Goal: Check status: Check status

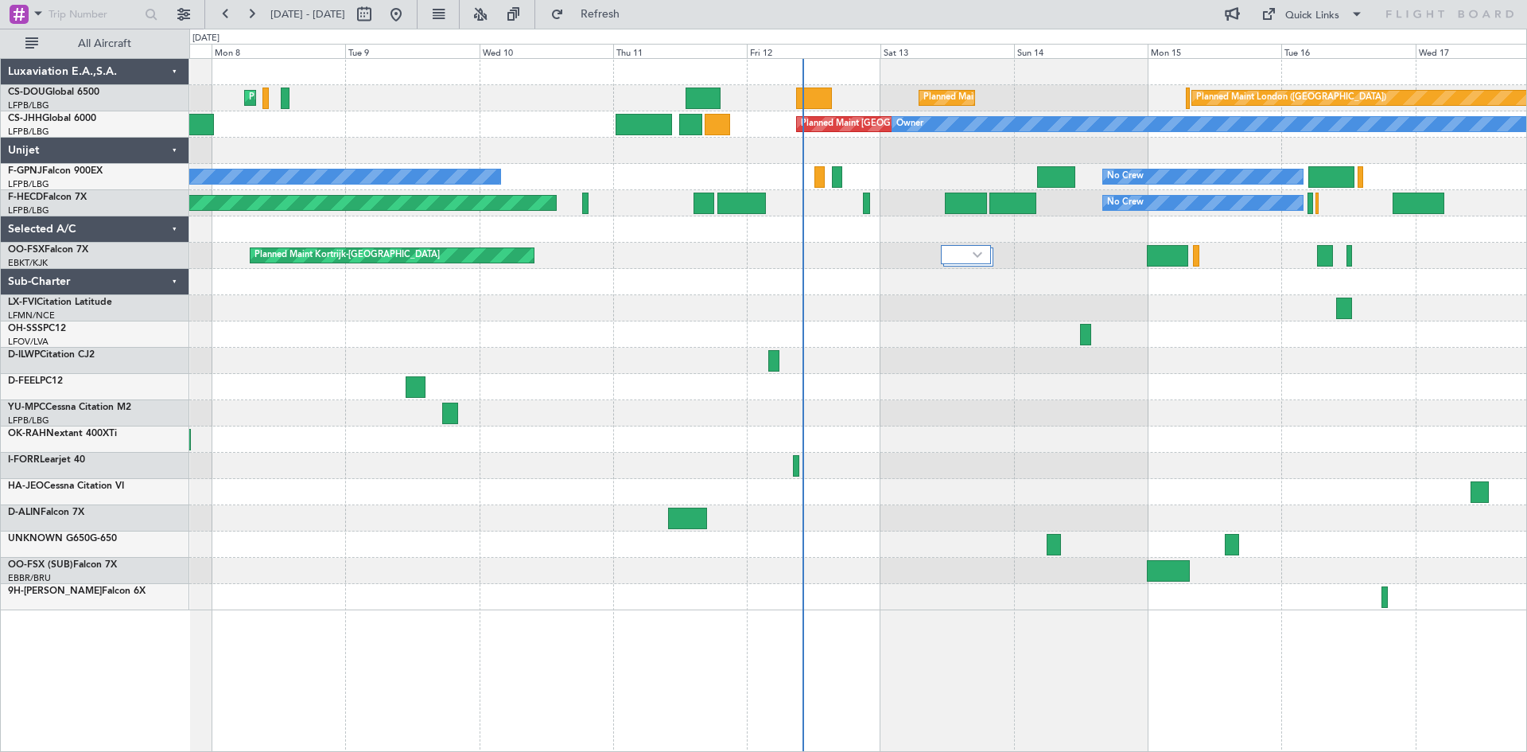
click at [999, 476] on div at bounding box center [857, 466] width 1337 height 26
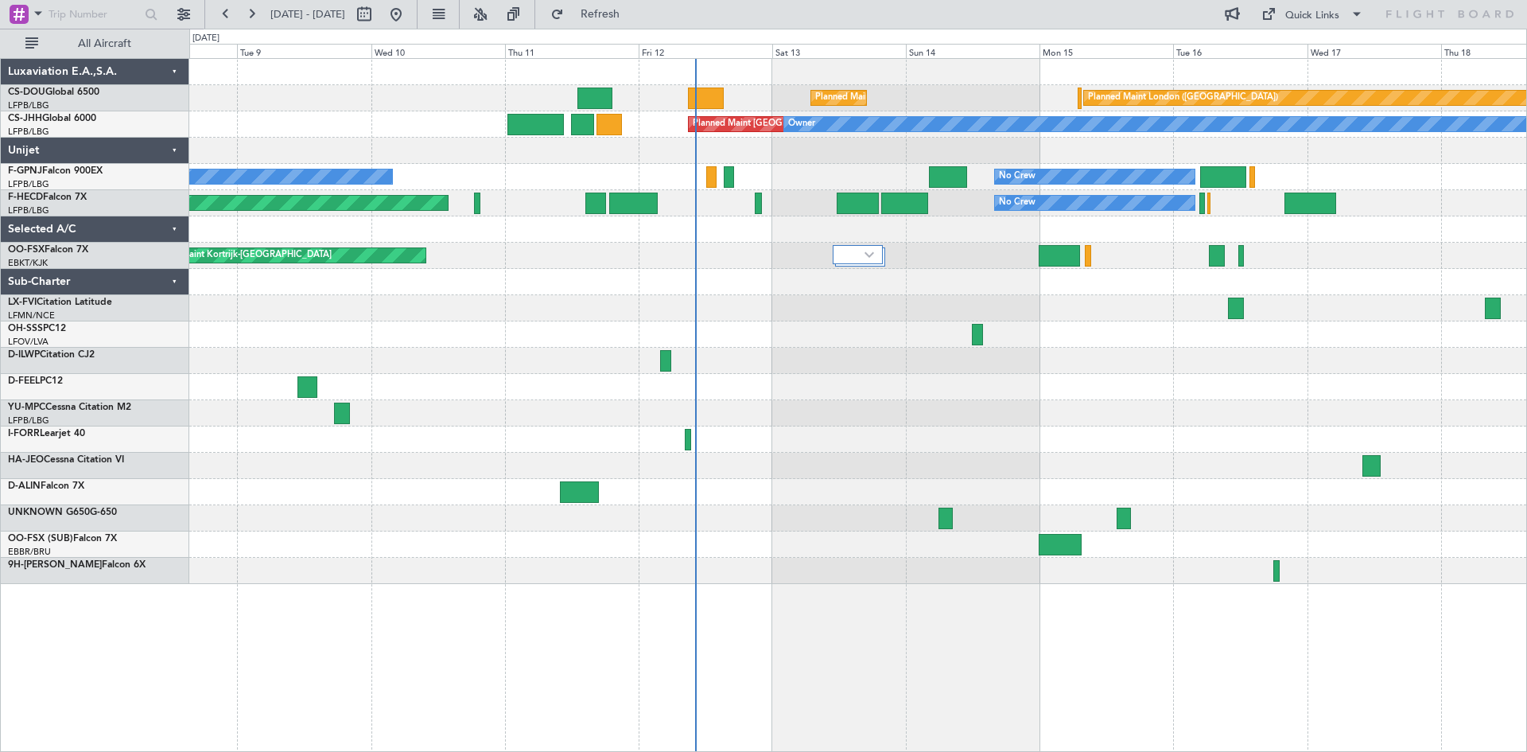
click at [723, 339] on div at bounding box center [857, 334] width 1337 height 26
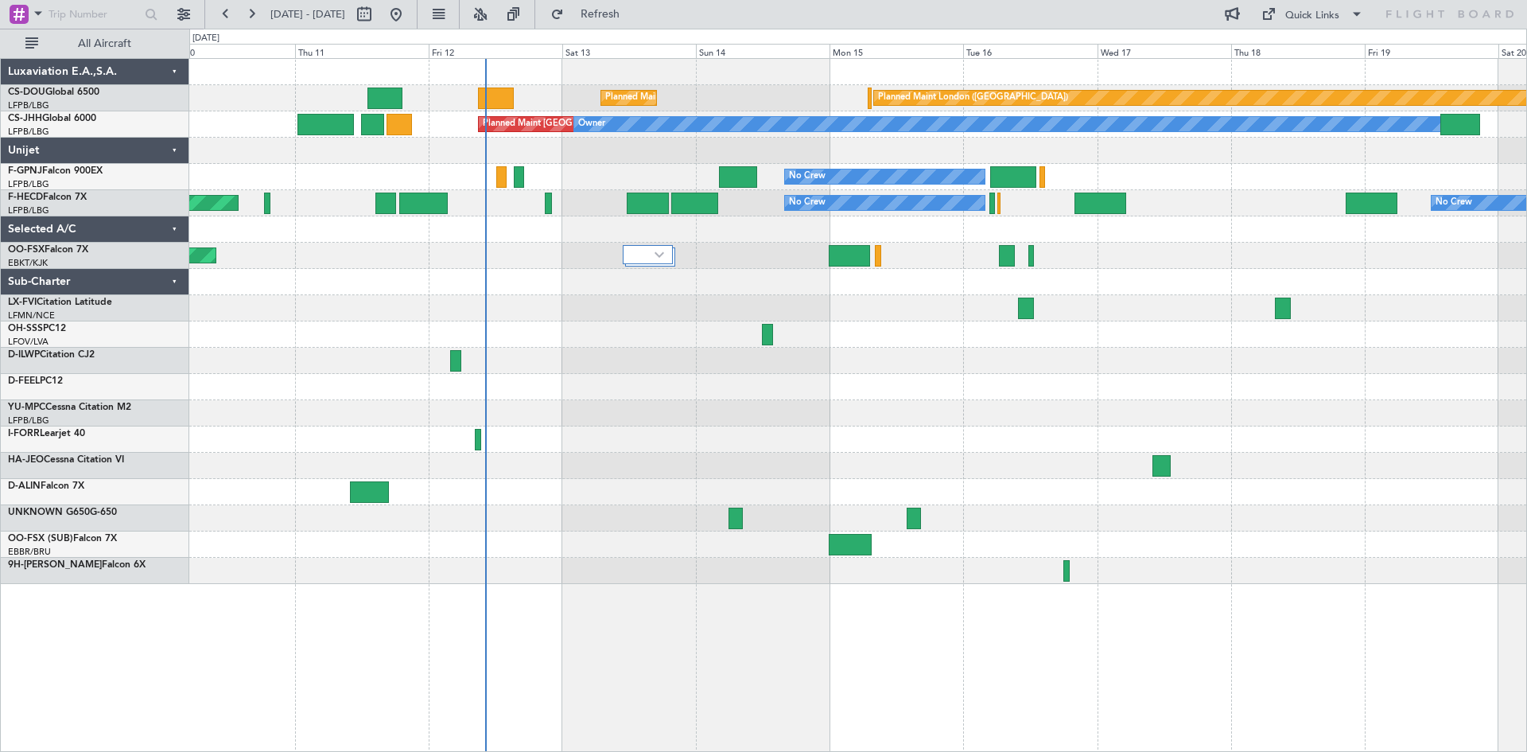
click at [950, 357] on div "Planned Maint London ([GEOGRAPHIC_DATA]) Planned Maint [GEOGRAPHIC_DATA] ([GEOG…" at bounding box center [857, 321] width 1337 height 525
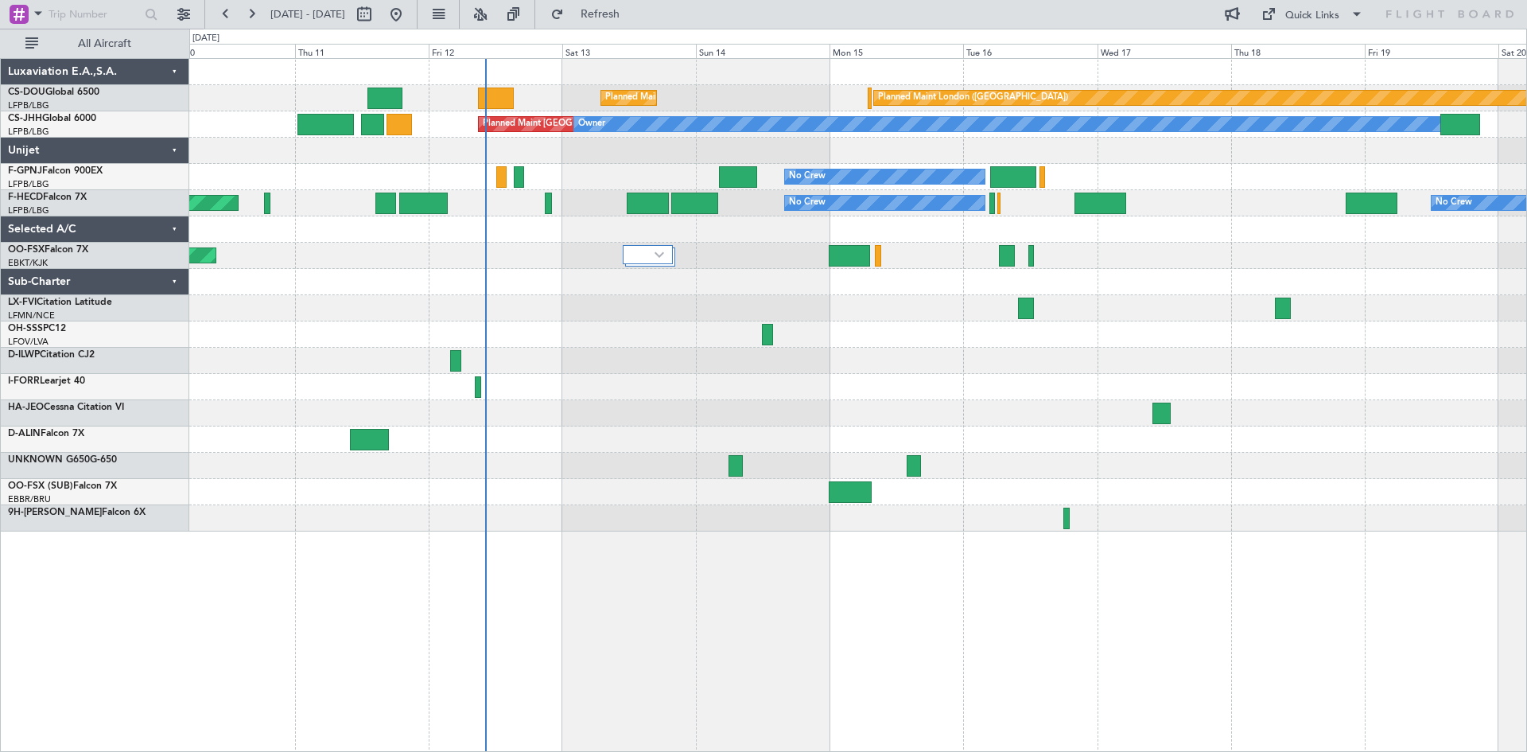
click at [901, 331] on div at bounding box center [857, 334] width 1337 height 26
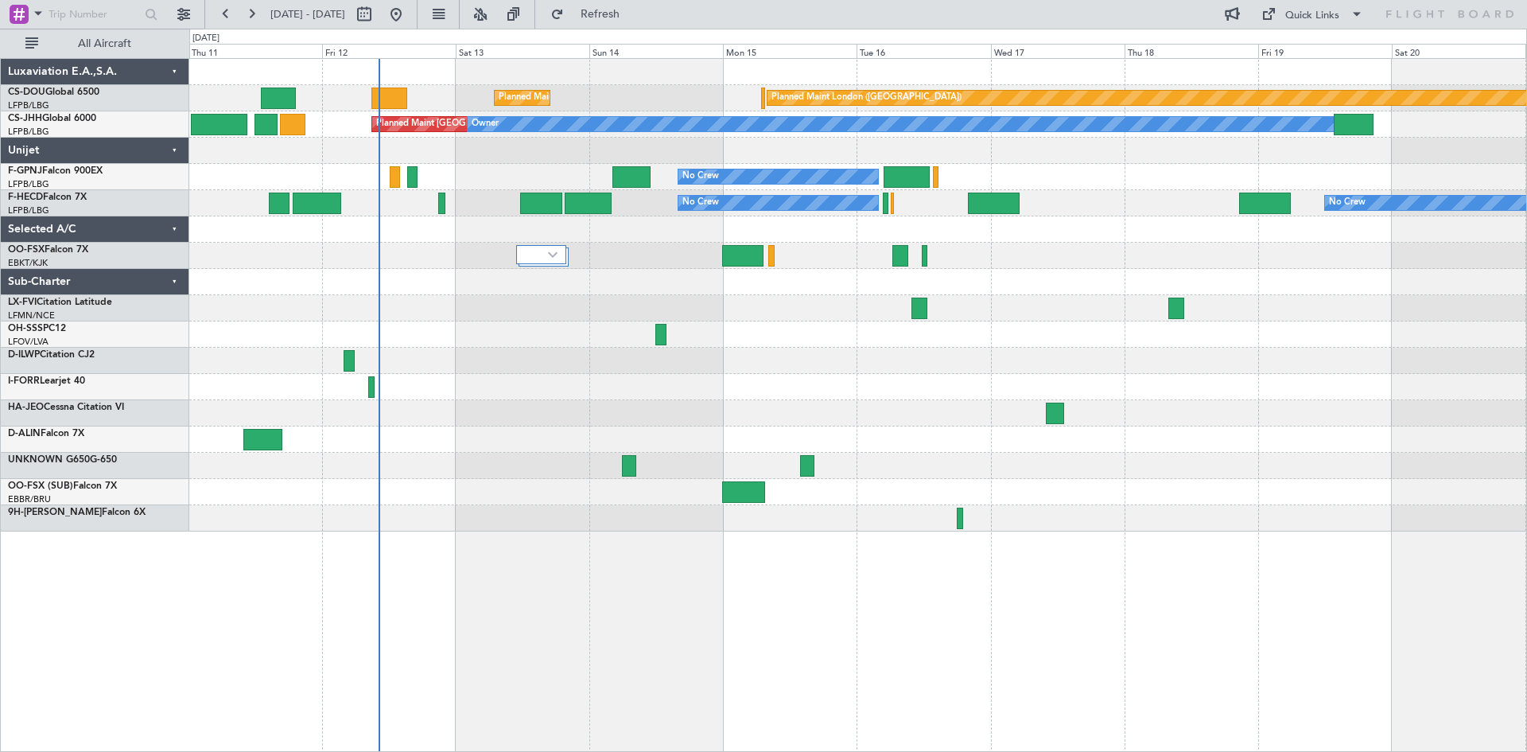
click at [1023, 369] on div at bounding box center [857, 361] width 1337 height 26
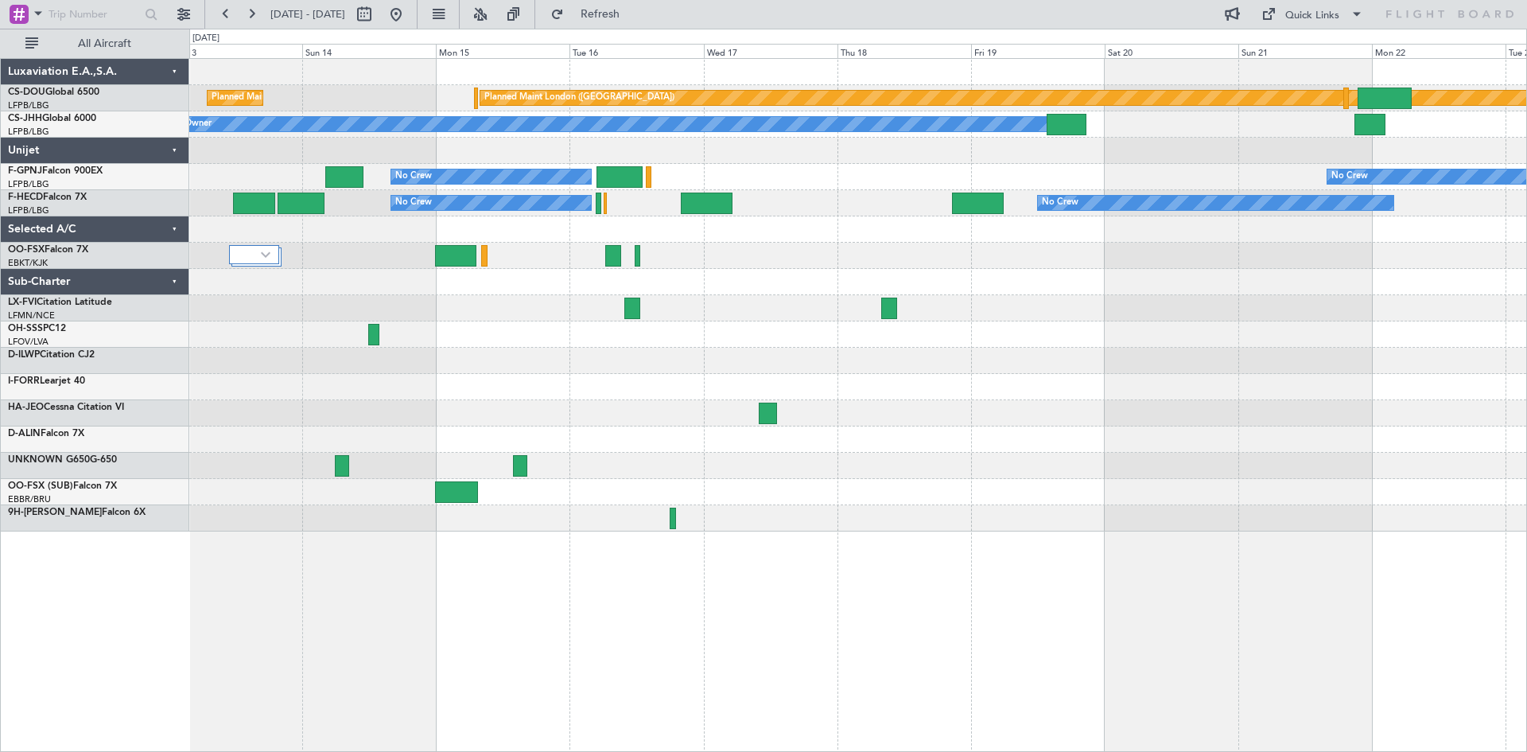
click at [896, 418] on div "Planned Maint London ([GEOGRAPHIC_DATA]) Planned Maint [GEOGRAPHIC_DATA] ([GEOG…" at bounding box center [857, 295] width 1337 height 472
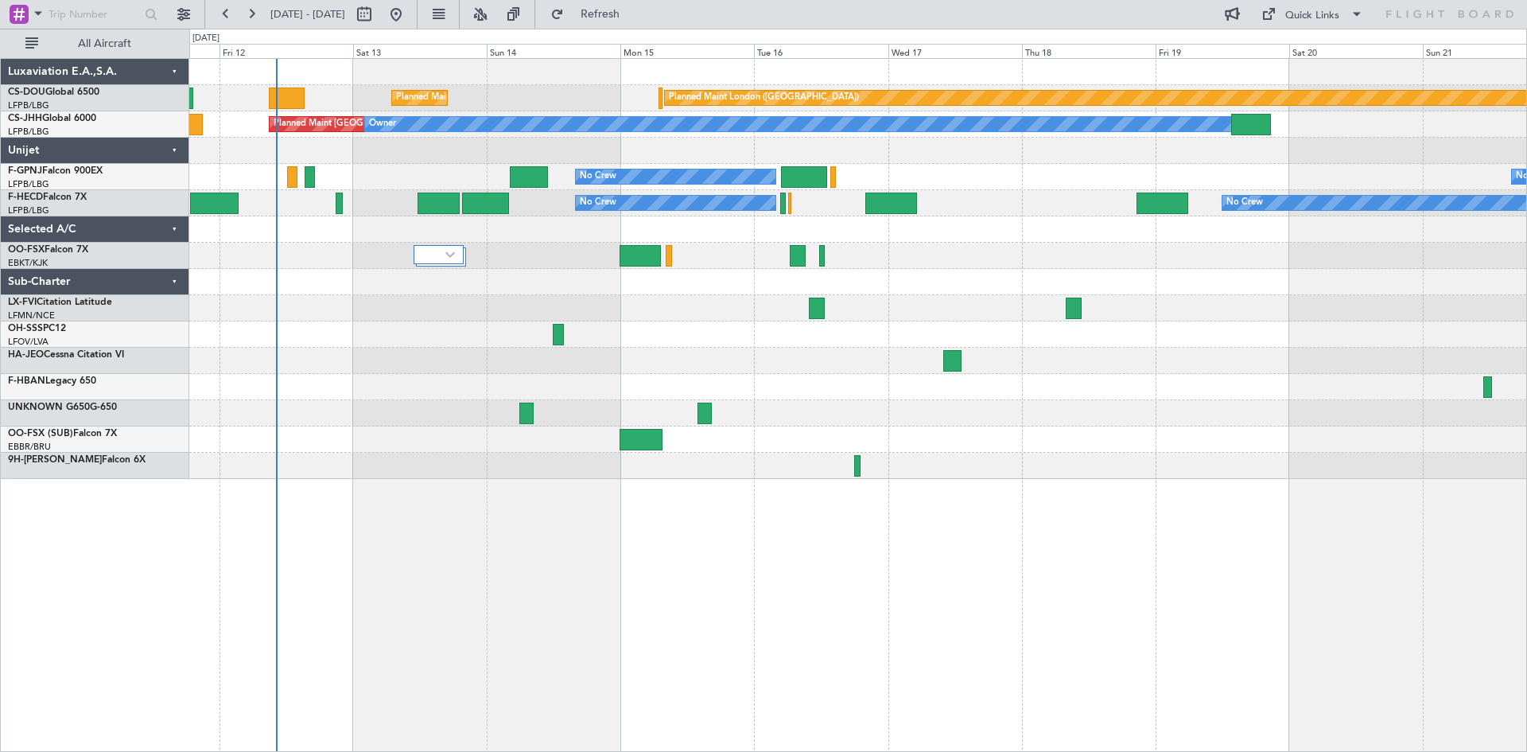
click at [1084, 444] on div at bounding box center [857, 439] width 1337 height 26
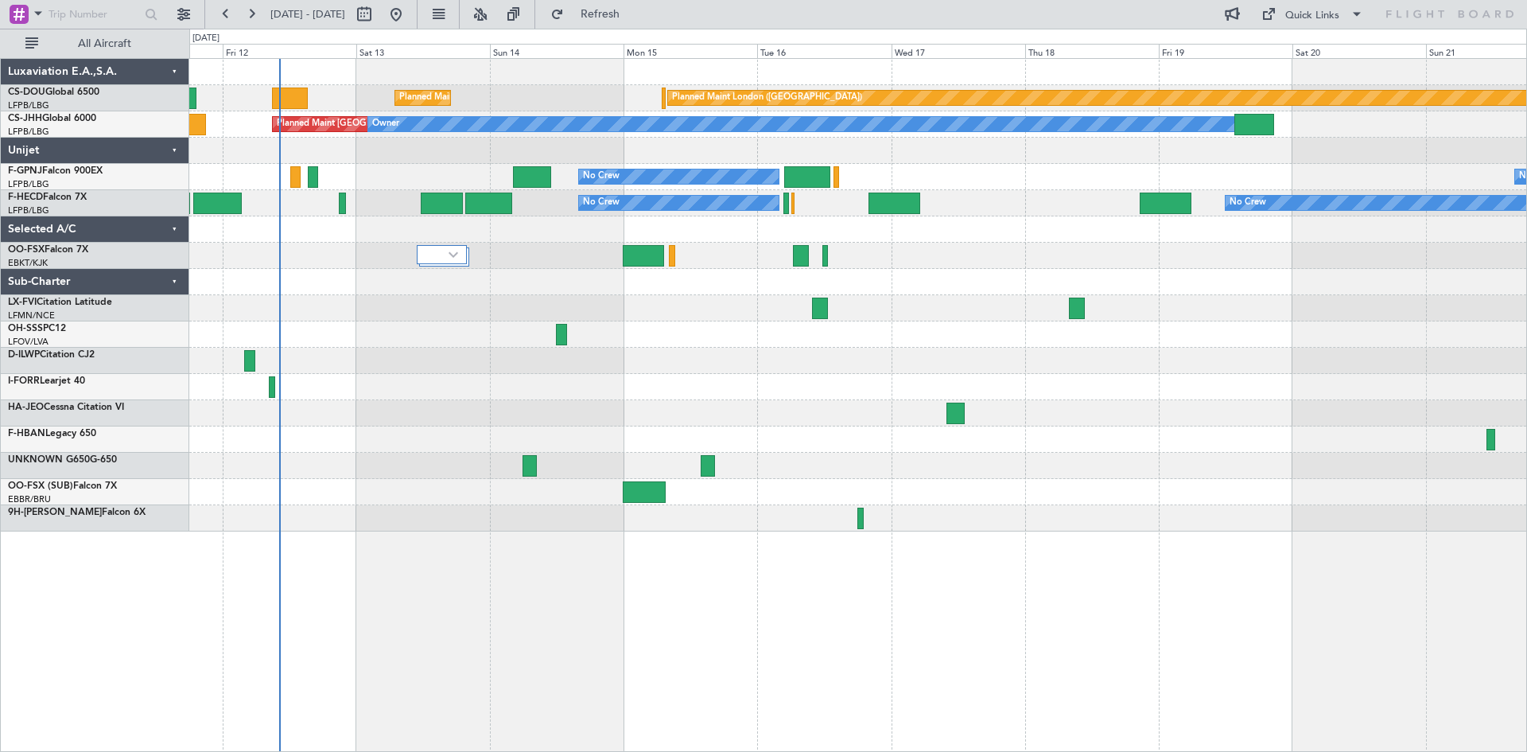
drag, startPoint x: 704, startPoint y: 468, endPoint x: 705, endPoint y: 484, distance: 16.0
click at [705, 495] on div at bounding box center [857, 492] width 1337 height 26
click at [947, 341] on div at bounding box center [857, 334] width 1337 height 26
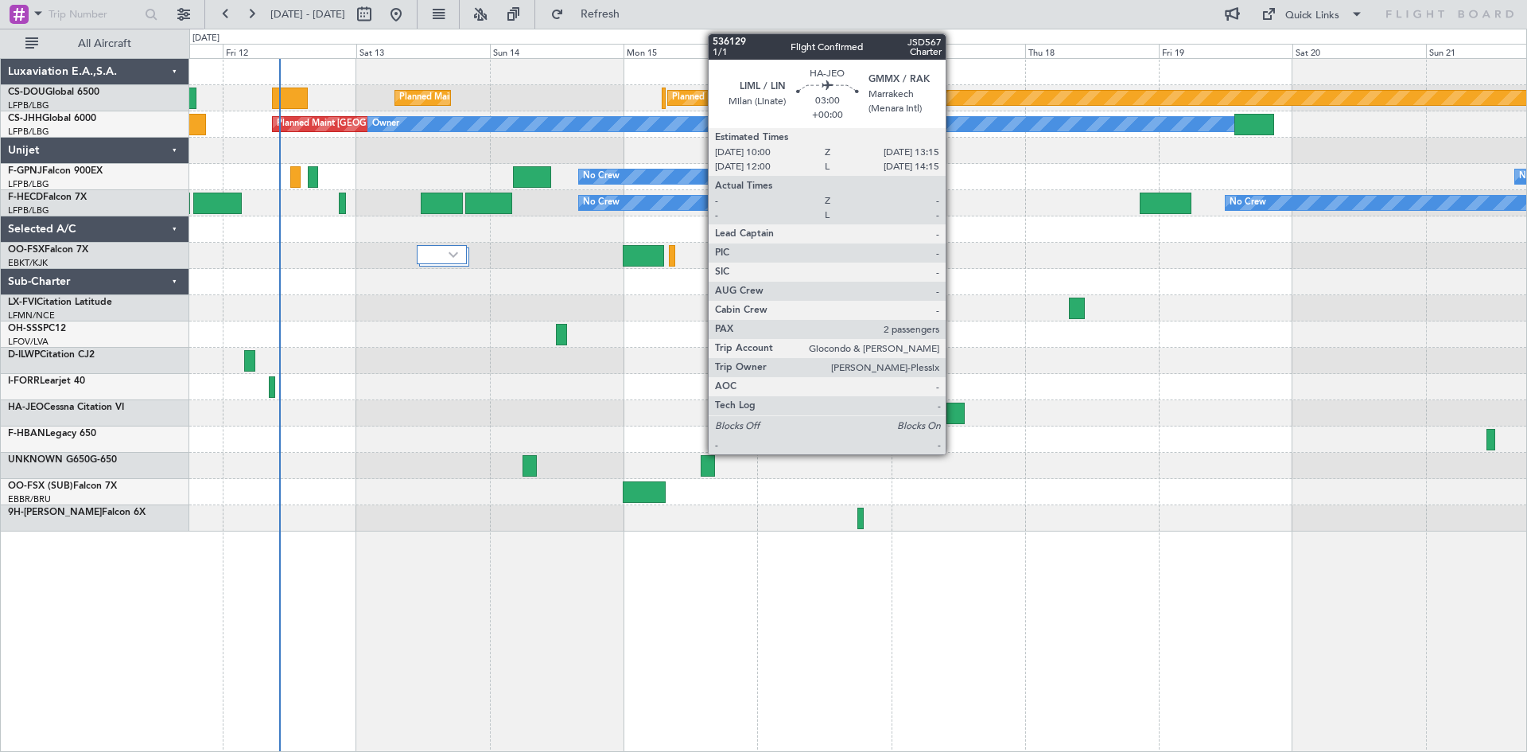
click at [951, 420] on div at bounding box center [955, 412] width 18 height 21
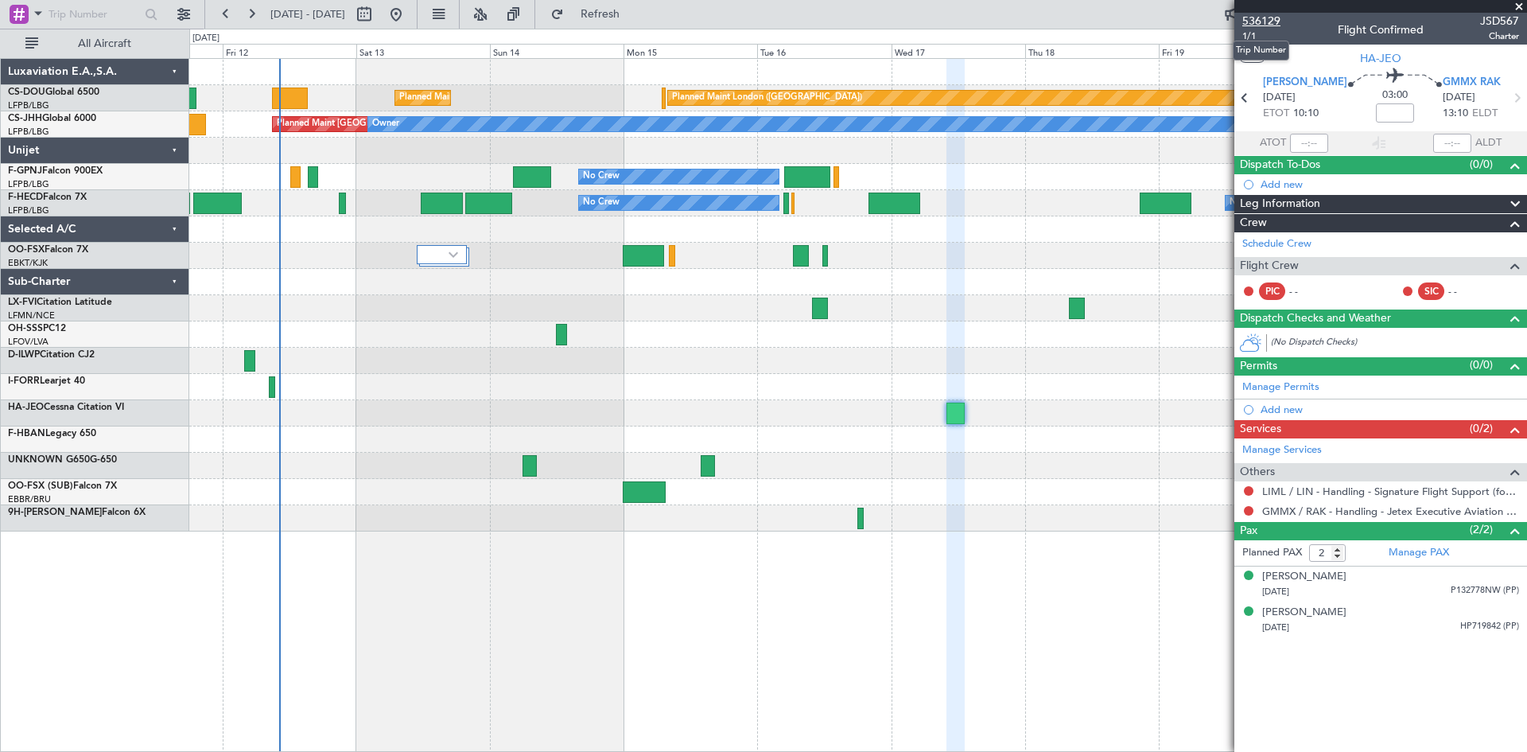
click at [1261, 24] on span "536129" at bounding box center [1261, 21] width 38 height 17
click at [823, 427] on div at bounding box center [857, 439] width 1337 height 26
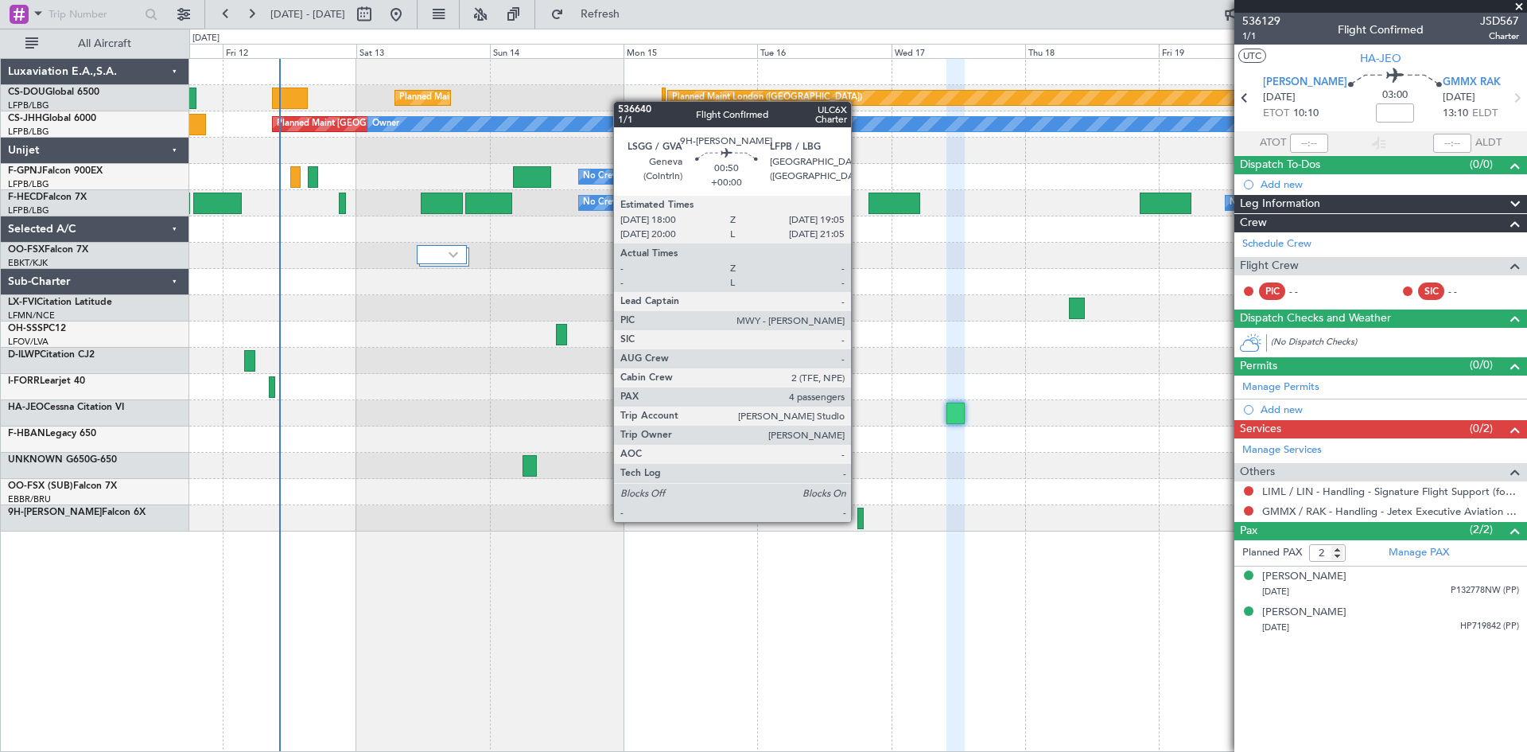
click at [858, 520] on div at bounding box center [860, 517] width 6 height 21
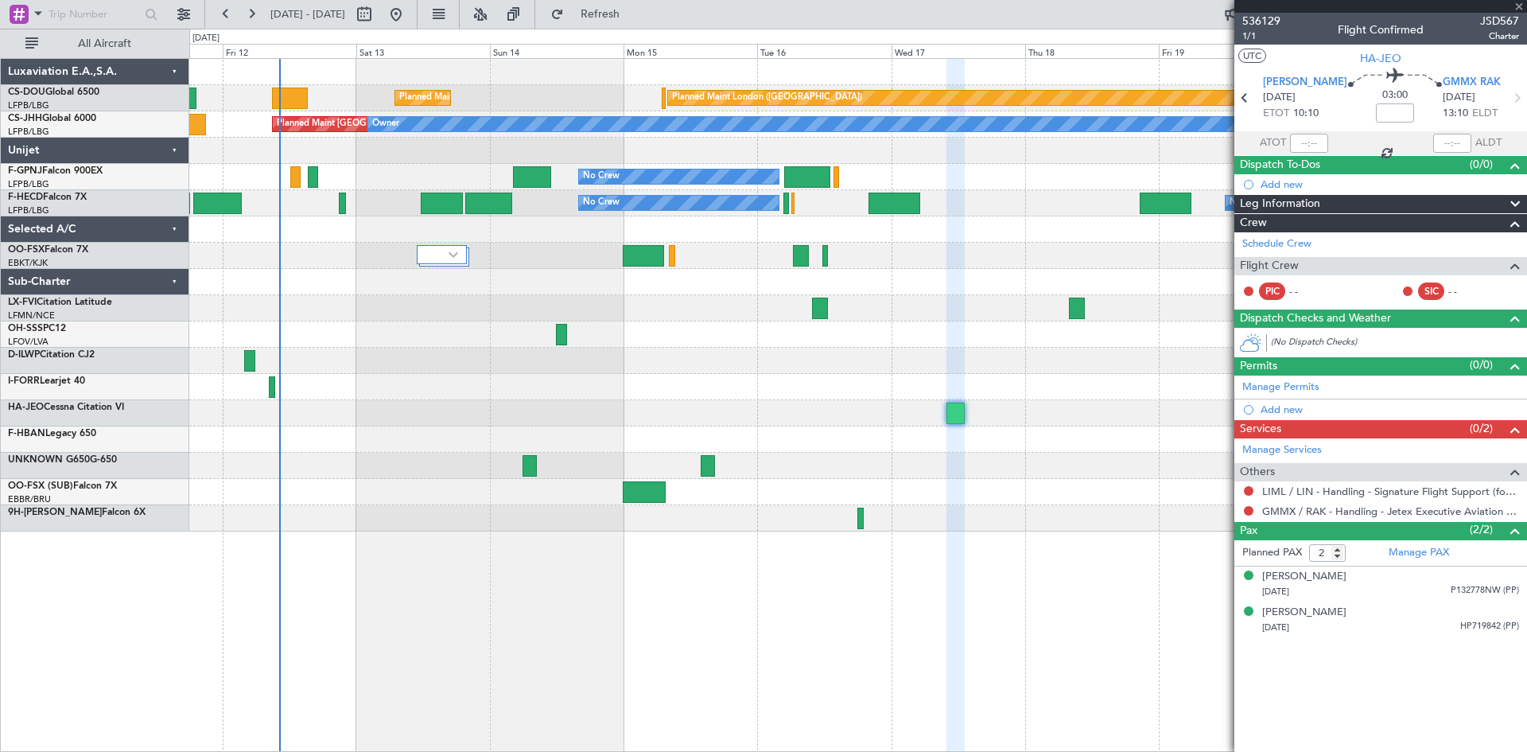
type input "4"
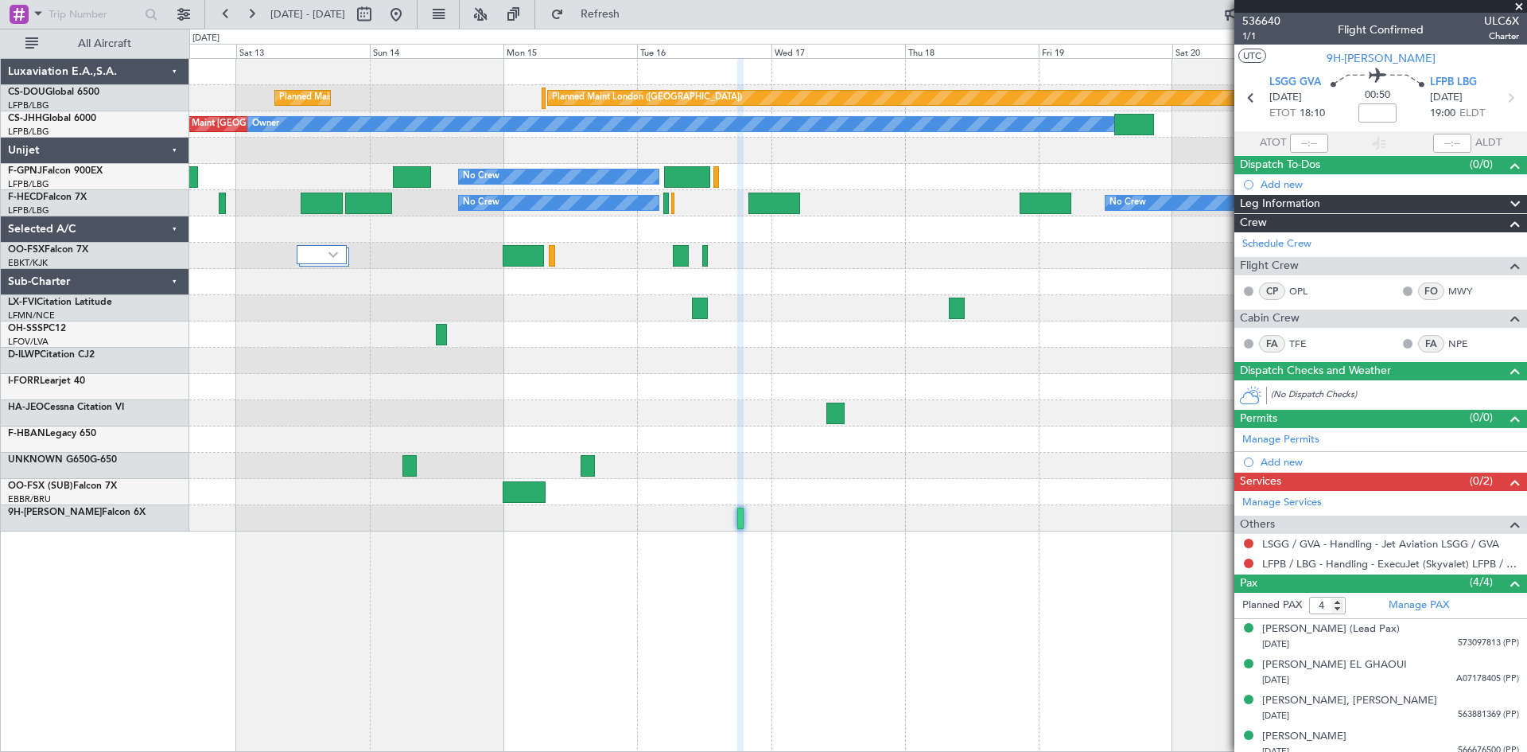
click at [833, 445] on div at bounding box center [857, 439] width 1337 height 26
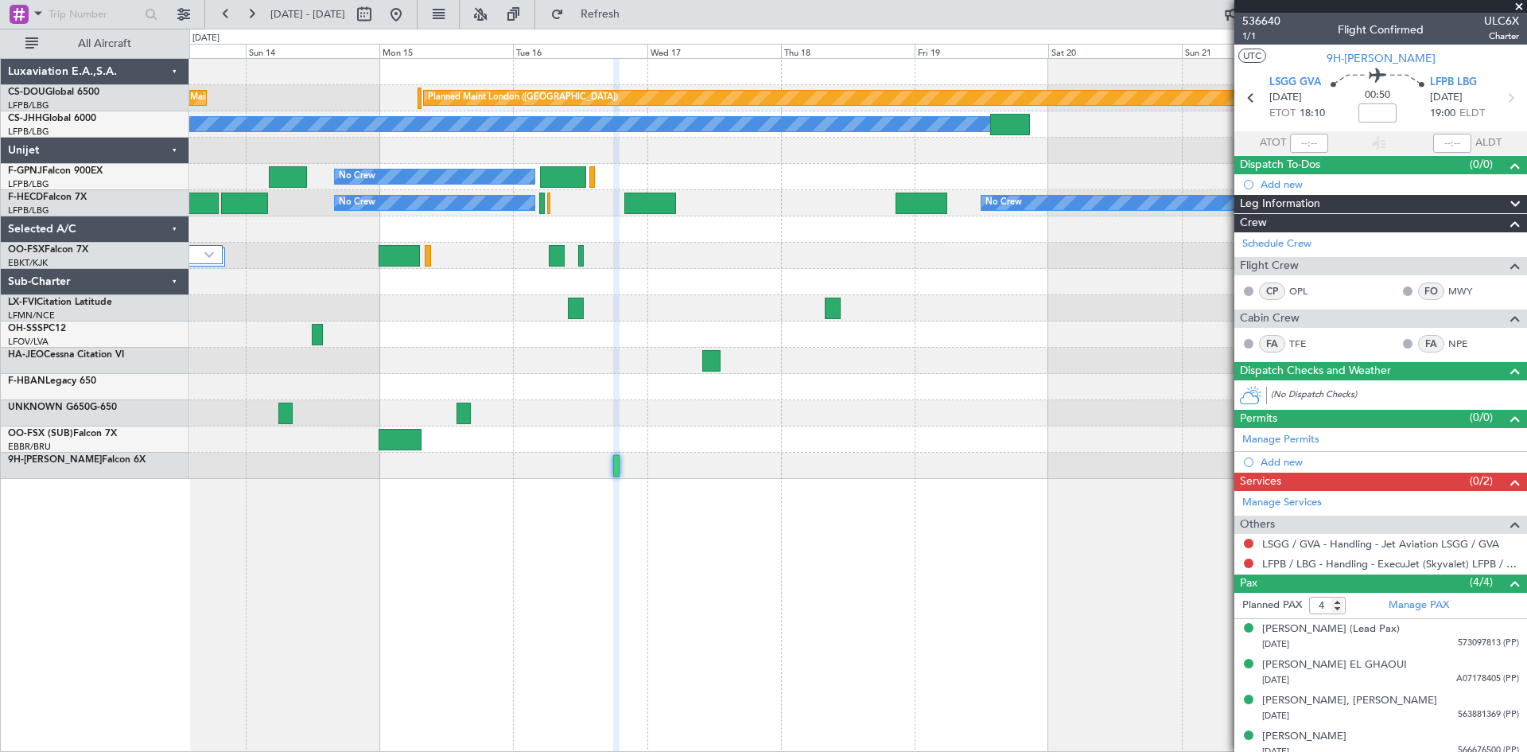
click at [531, 475] on div "Planned Maint London ([GEOGRAPHIC_DATA]) Planned Maint [GEOGRAPHIC_DATA] ([GEOG…" at bounding box center [857, 269] width 1337 height 420
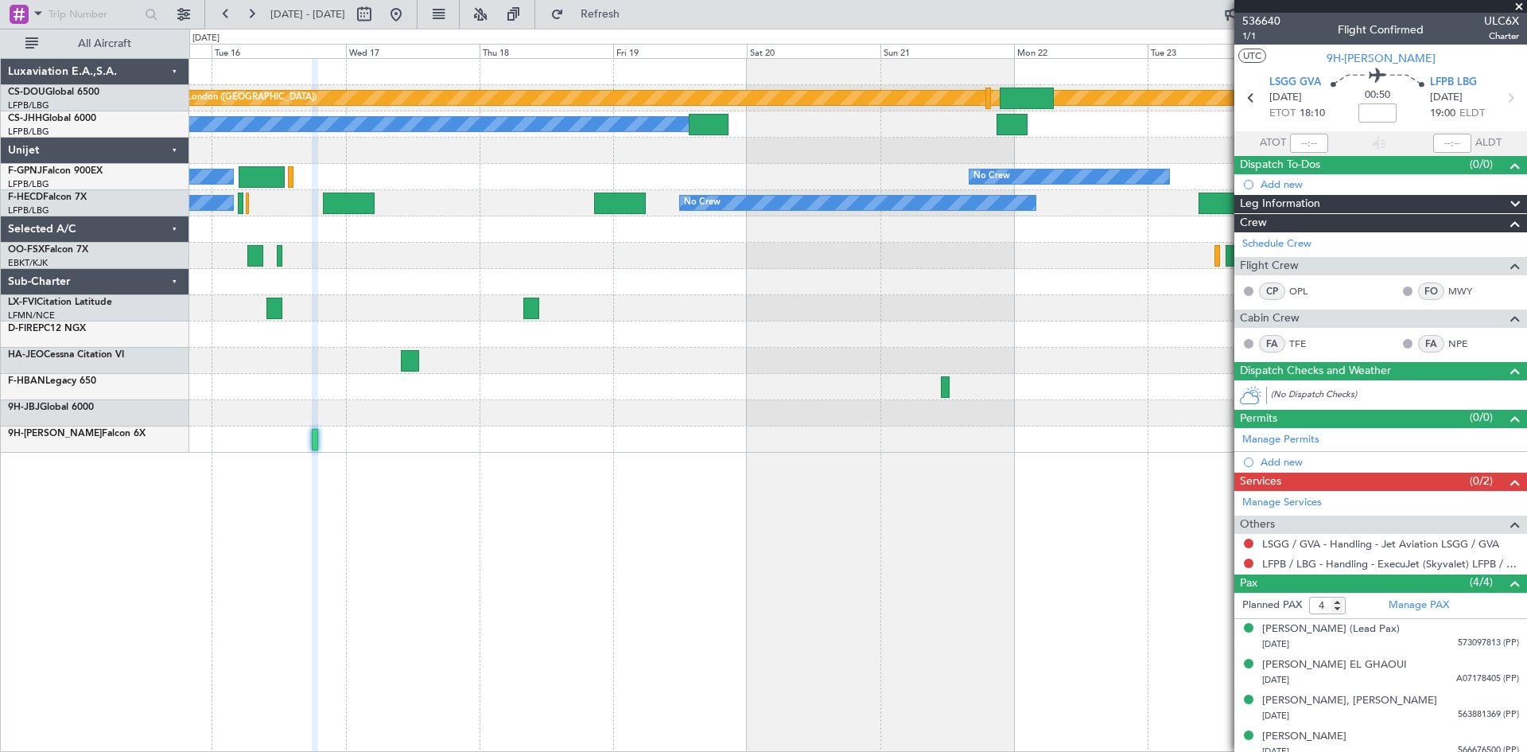
click at [793, 433] on div at bounding box center [857, 439] width 1337 height 26
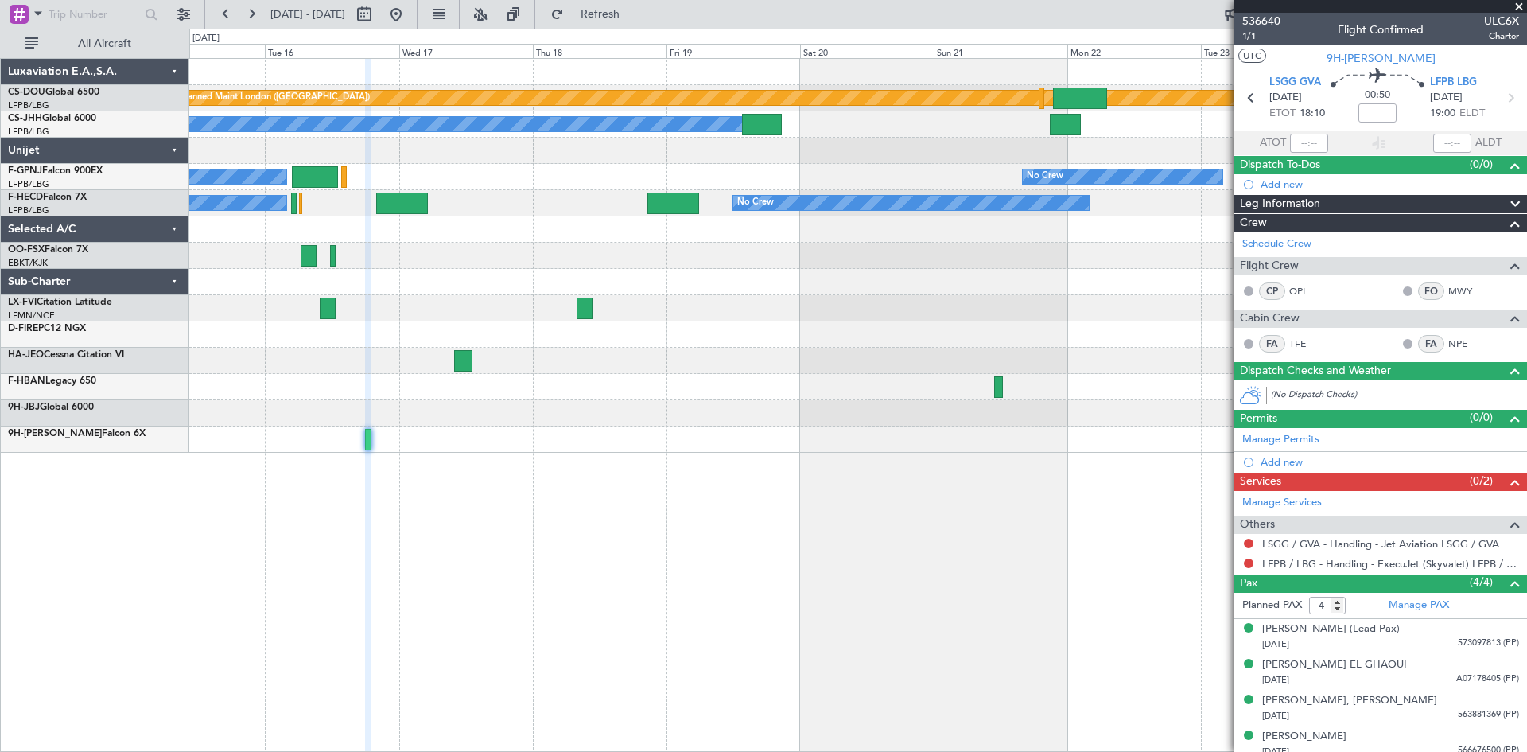
click at [864, 433] on div "Planned Maint London ([GEOGRAPHIC_DATA]) Planned Maint [GEOGRAPHIC_DATA] ([GEOG…" at bounding box center [858, 404] width 1338 height 693
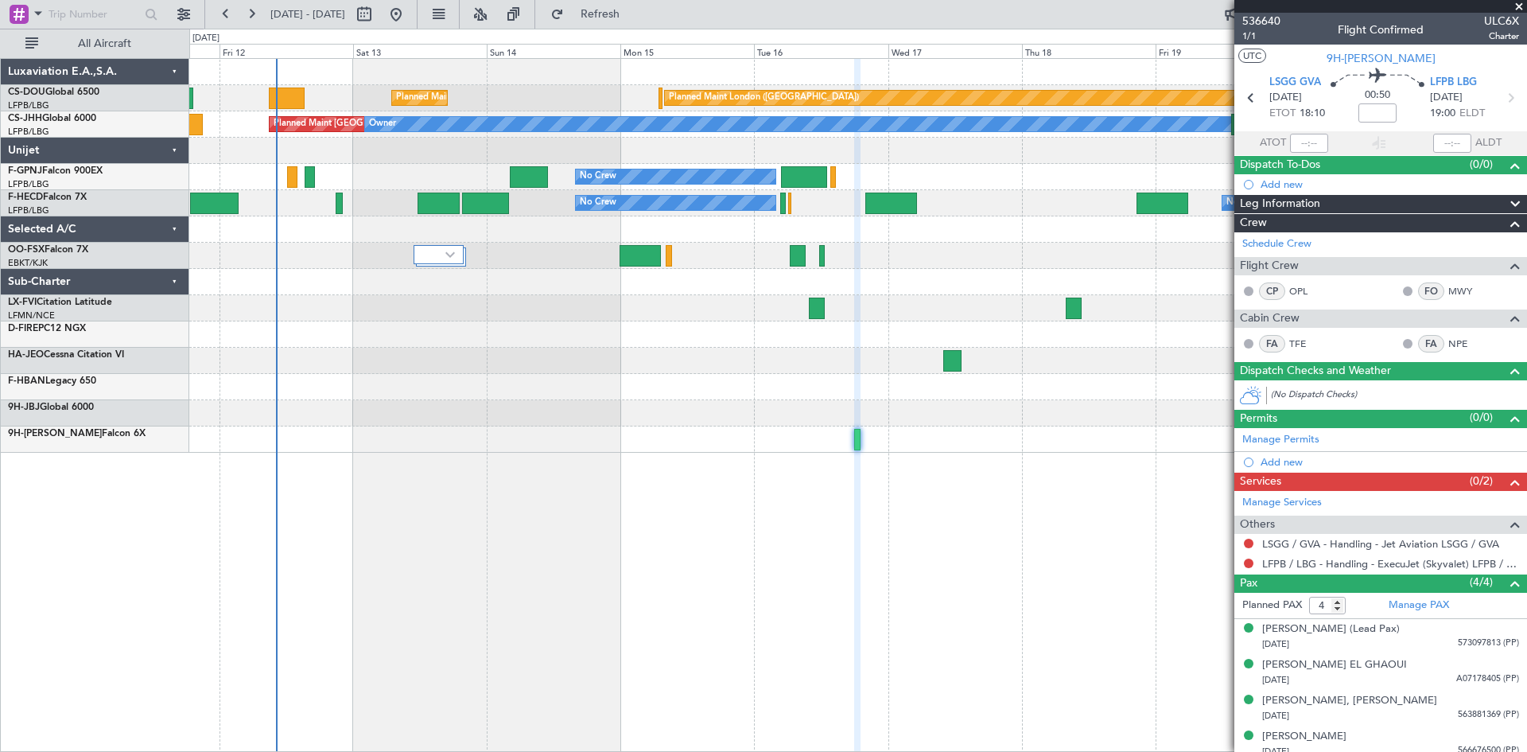
click at [957, 422] on div "Planned Maint London ([GEOGRAPHIC_DATA]) Planned Maint [GEOGRAPHIC_DATA] ([GEOG…" at bounding box center [857, 256] width 1337 height 394
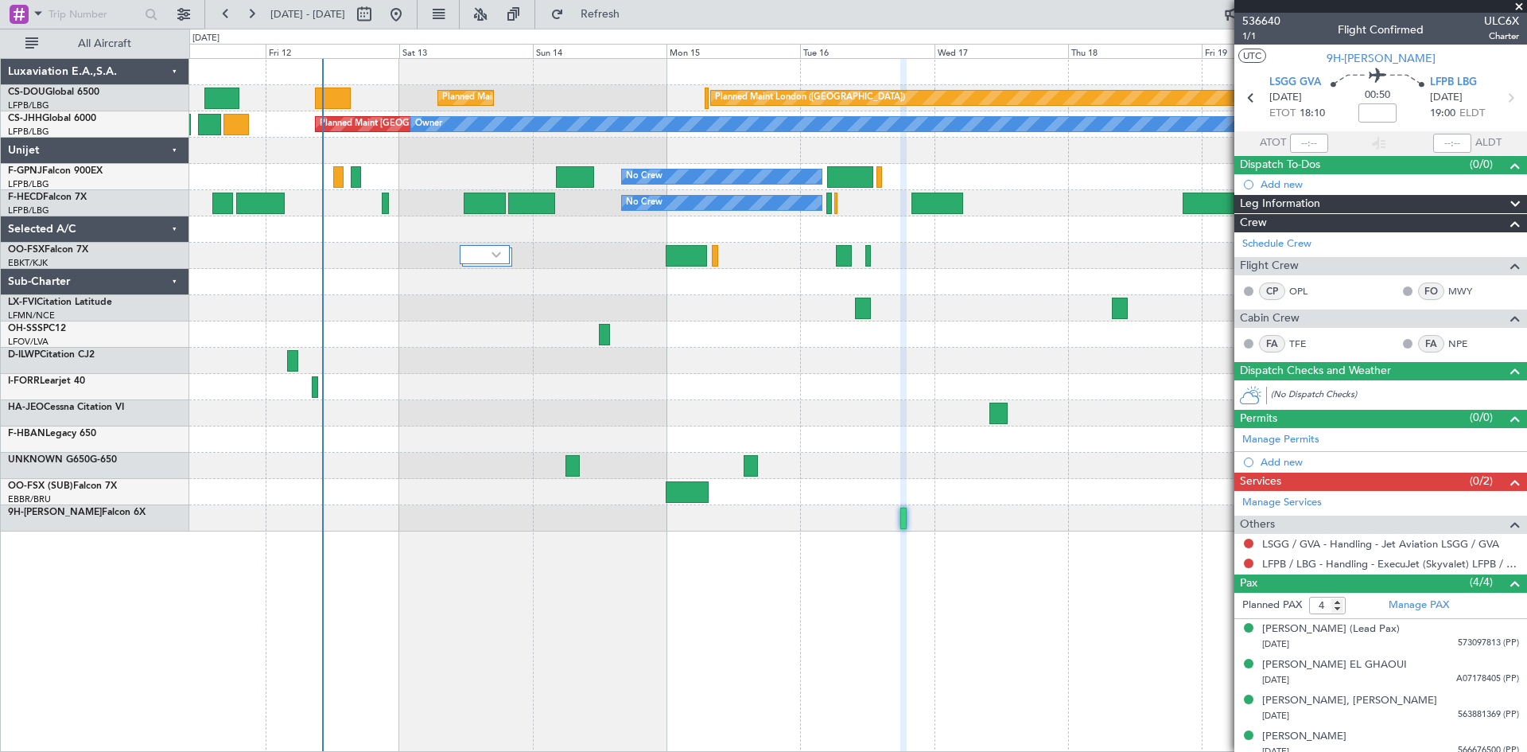
click at [586, 463] on div at bounding box center [857, 466] width 1337 height 26
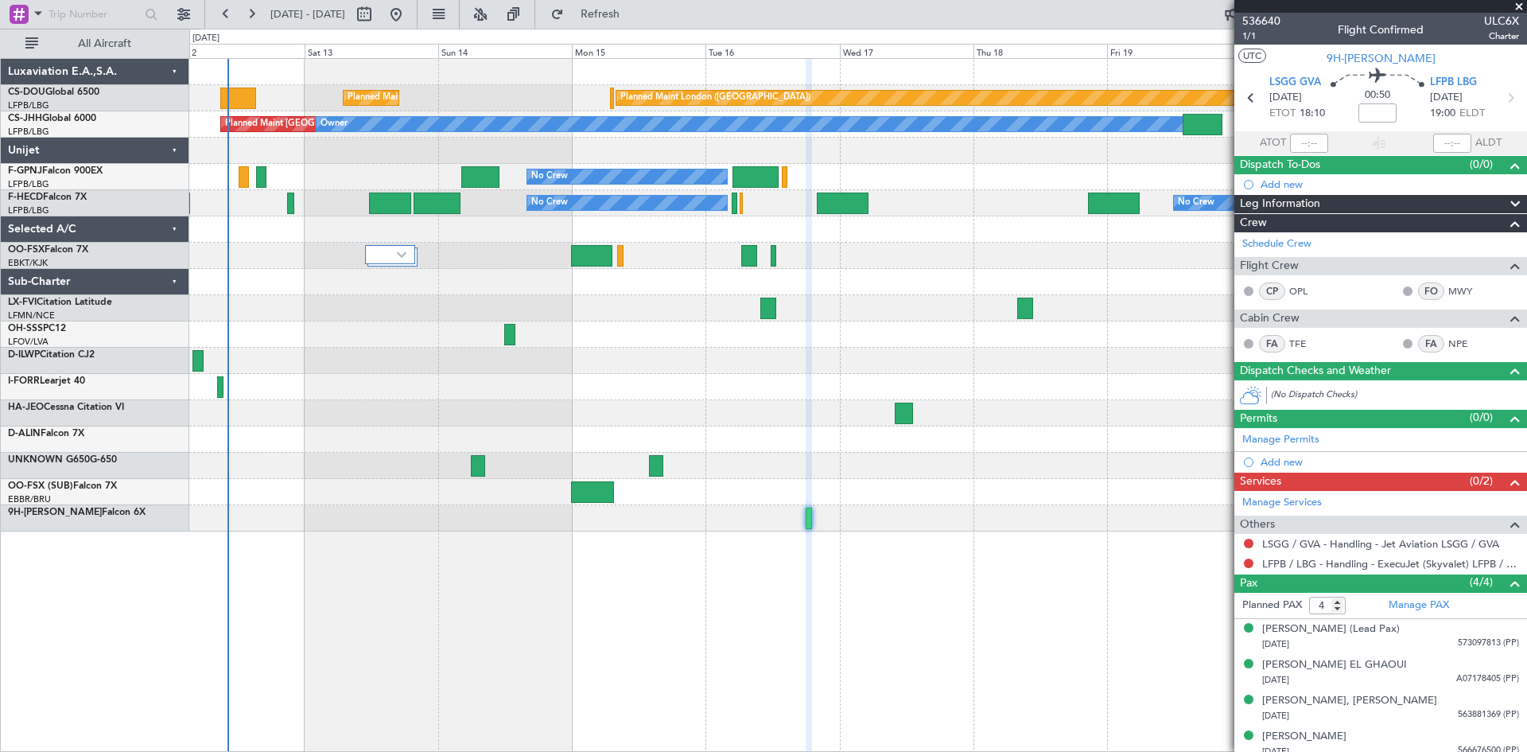
click at [715, 426] on div "Planned Maint London ([GEOGRAPHIC_DATA]) Planned Maint [GEOGRAPHIC_DATA] ([GEOG…" at bounding box center [857, 295] width 1337 height 472
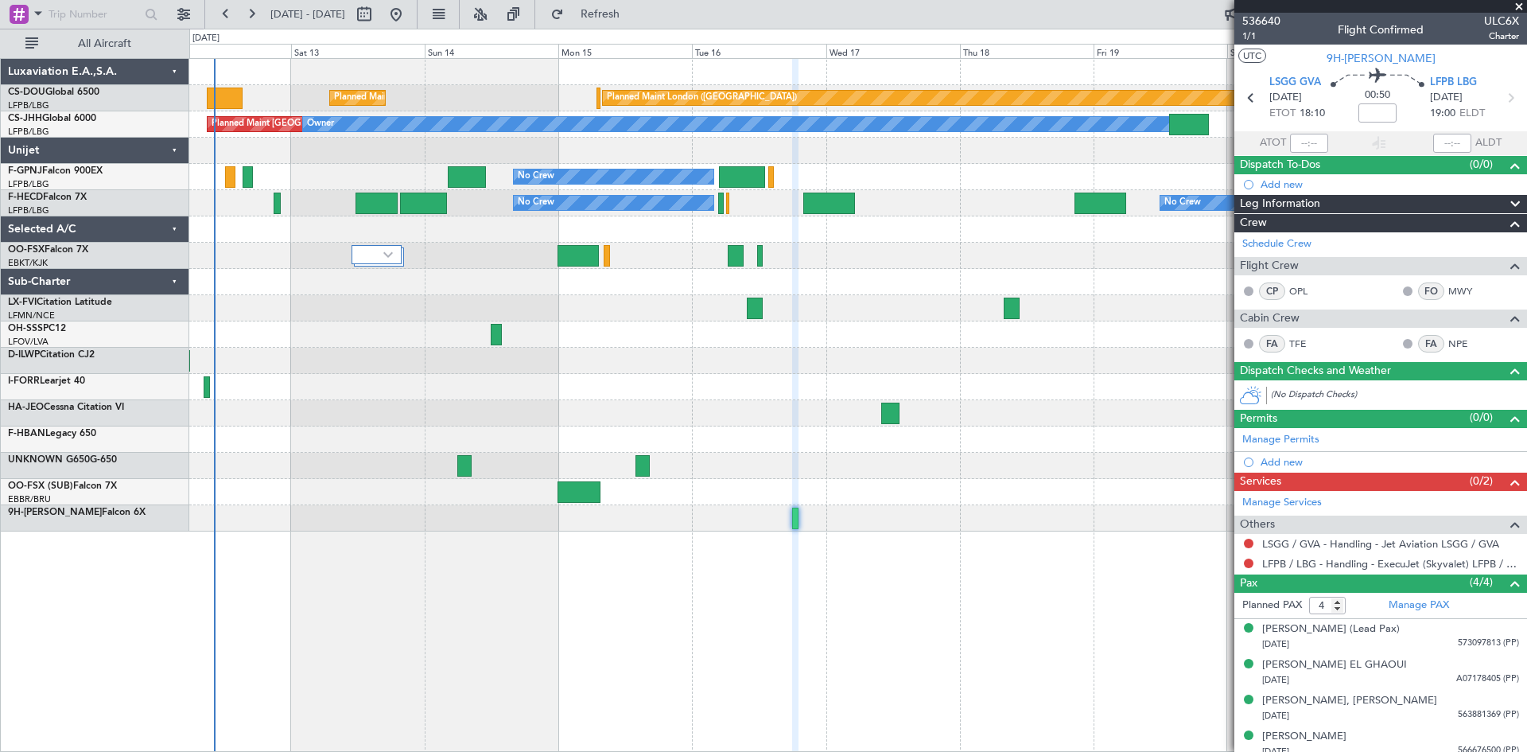
click at [1045, 455] on div at bounding box center [857, 466] width 1337 height 26
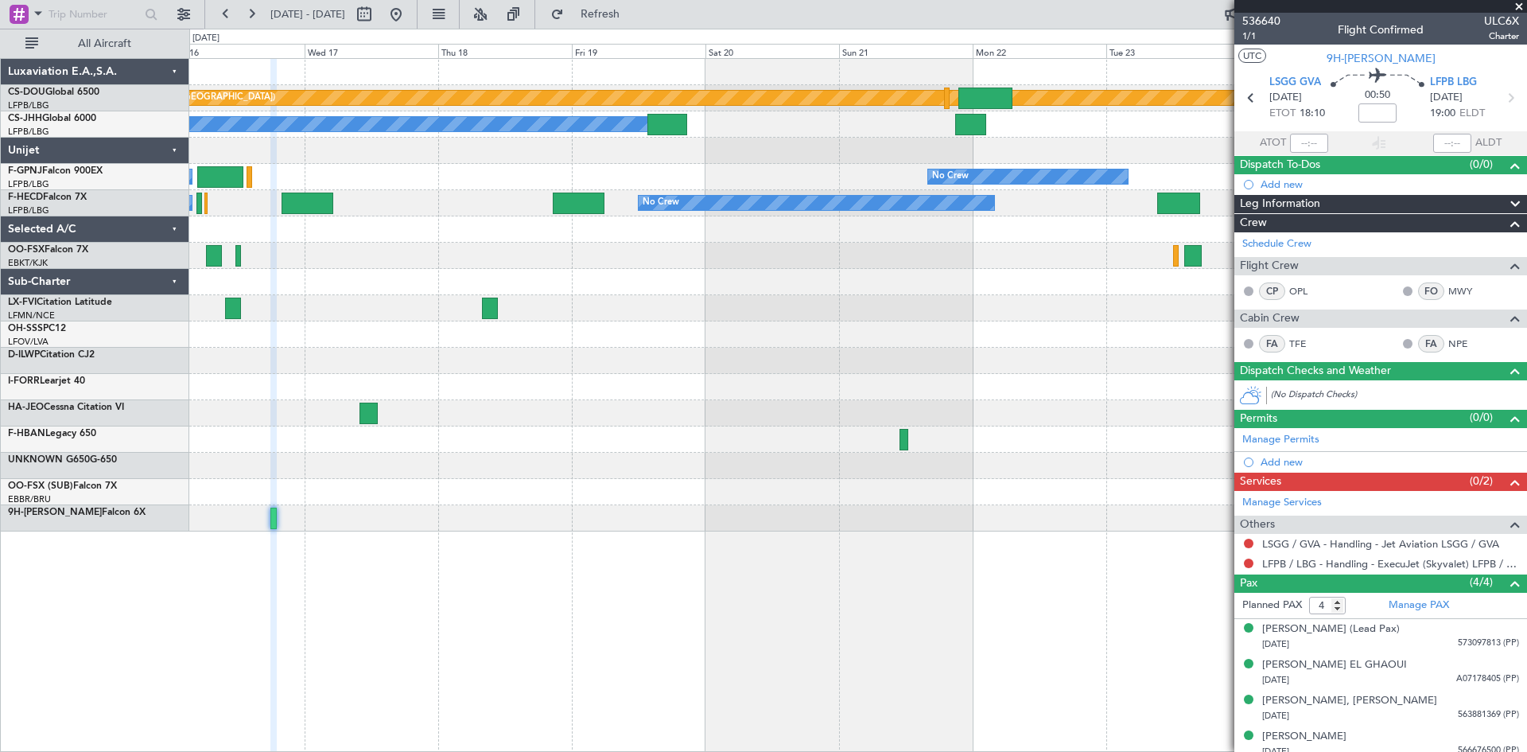
click at [582, 491] on div "Planned Maint London ([GEOGRAPHIC_DATA]) Planned Maint [GEOGRAPHIC_DATA] ([GEOG…" at bounding box center [857, 295] width 1337 height 472
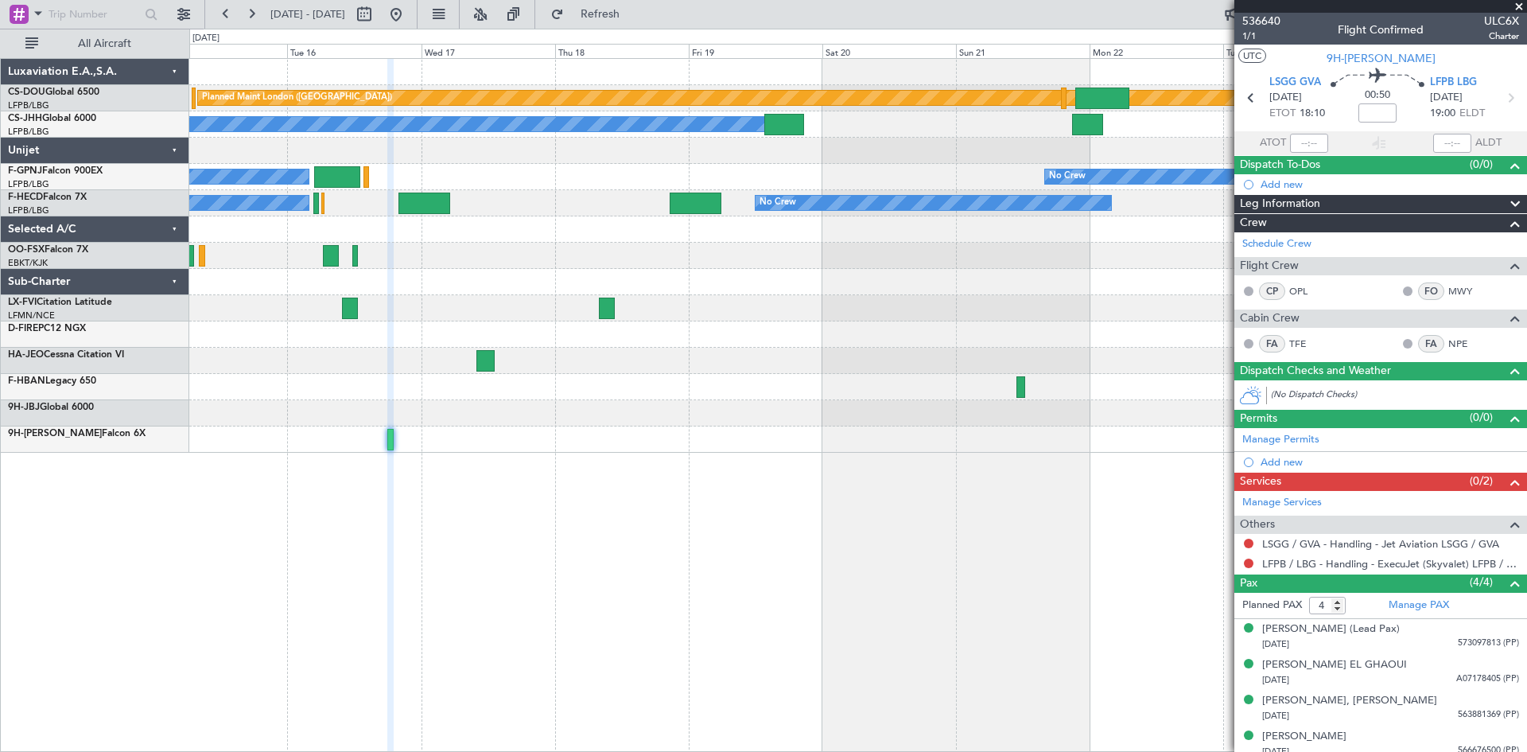
click at [1094, 412] on div at bounding box center [857, 413] width 1337 height 26
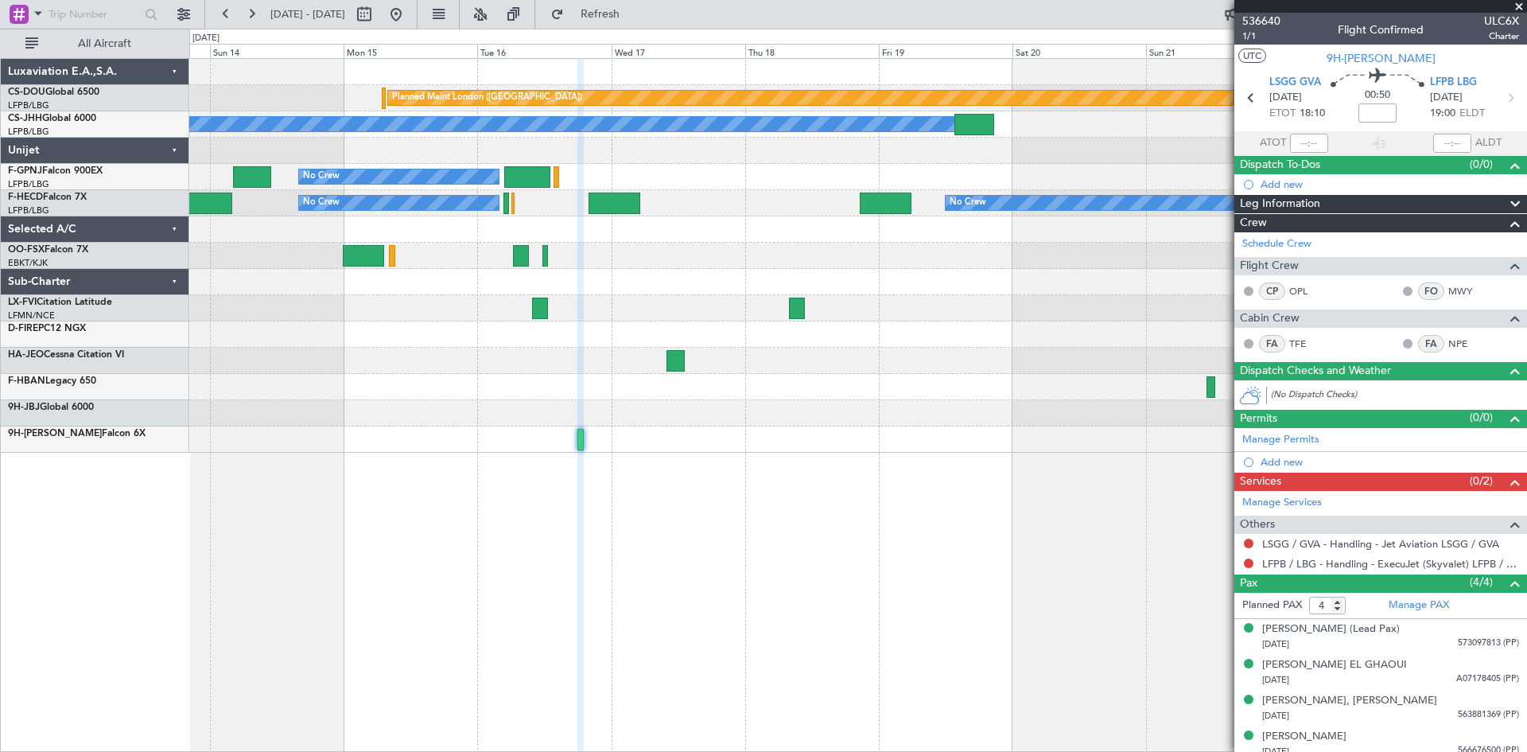
click at [819, 445] on div "Planned Maint London ([GEOGRAPHIC_DATA]) Planned Maint [GEOGRAPHIC_DATA] ([GEOG…" at bounding box center [858, 404] width 1338 height 693
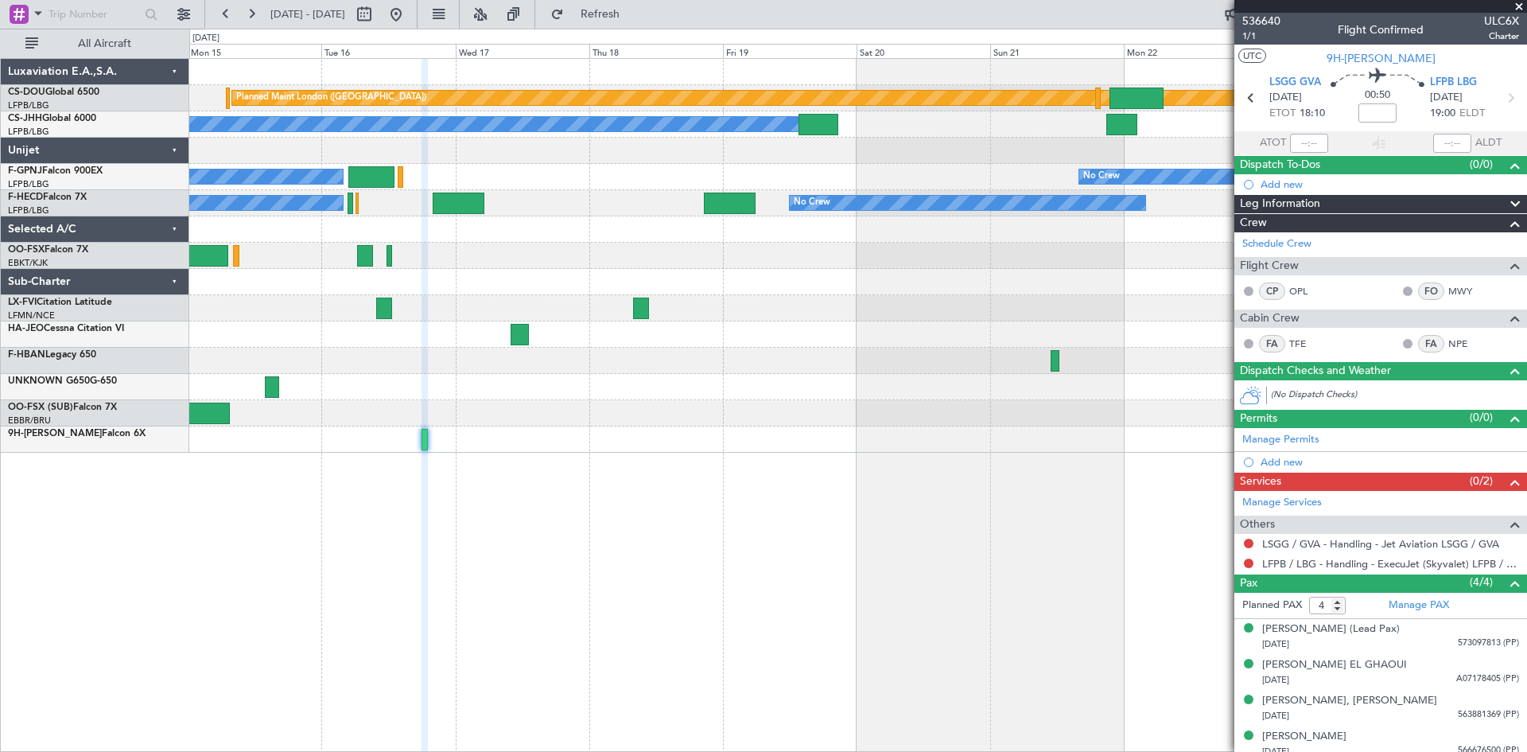
click at [682, 508] on div "Planned Maint London ([GEOGRAPHIC_DATA]) Planned Maint [GEOGRAPHIC_DATA] ([GEOG…" at bounding box center [858, 404] width 1338 height 693
click at [776, 367] on div at bounding box center [857, 361] width 1337 height 26
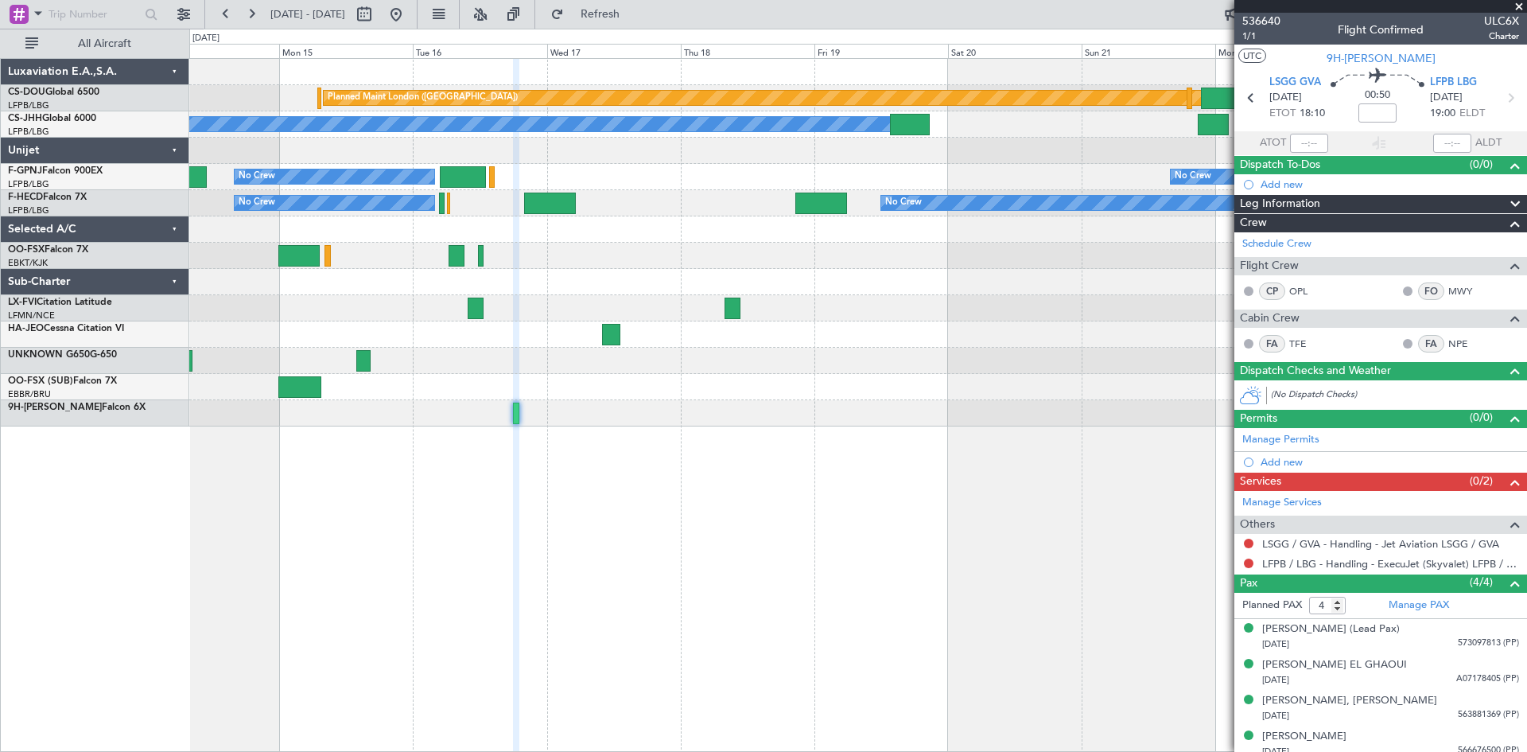
click at [454, 321] on div "Planned Maint London ([GEOGRAPHIC_DATA]) Planned Maint [GEOGRAPHIC_DATA] ([GEOG…" at bounding box center [857, 242] width 1337 height 367
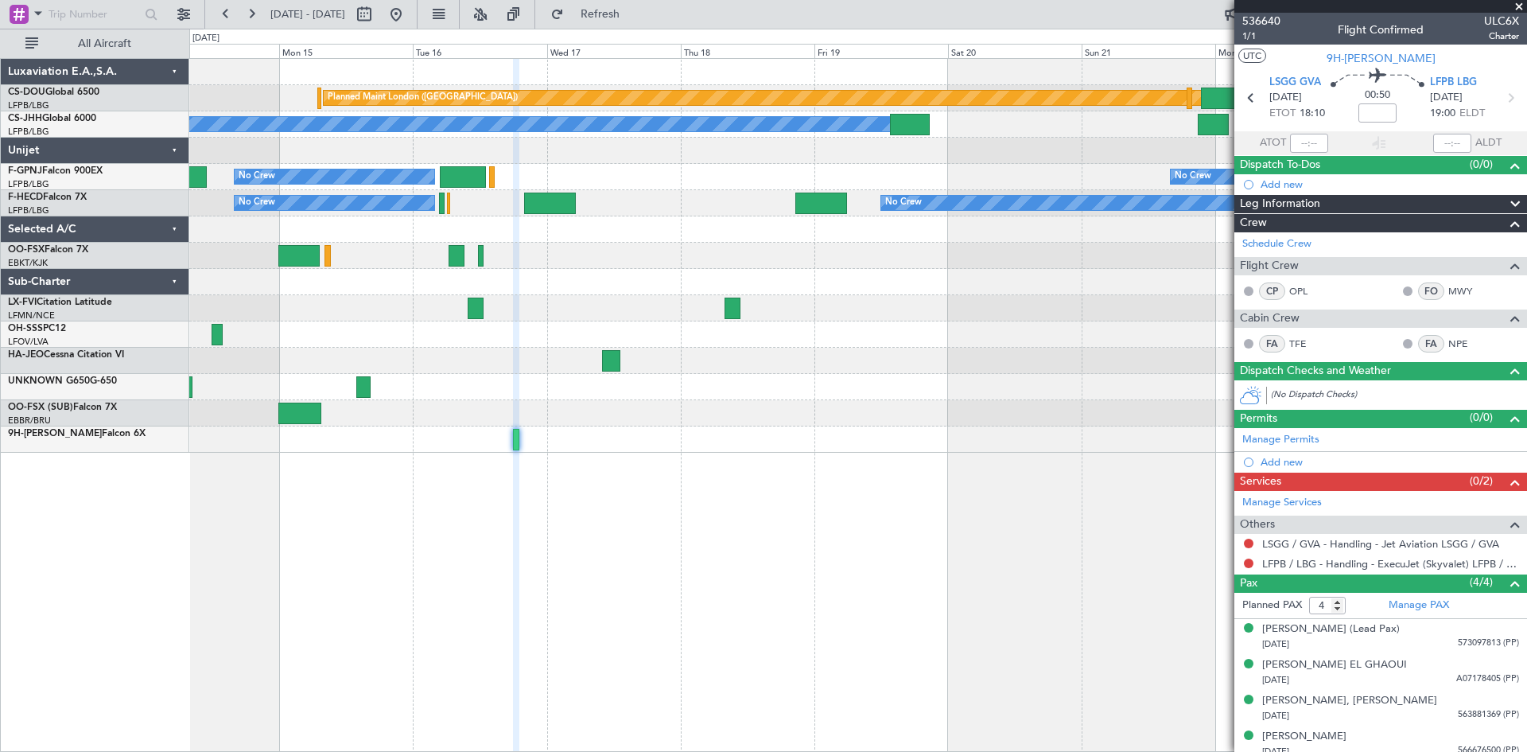
drag, startPoint x: 736, startPoint y: 308, endPoint x: 1051, endPoint y: 356, distance: 317.9
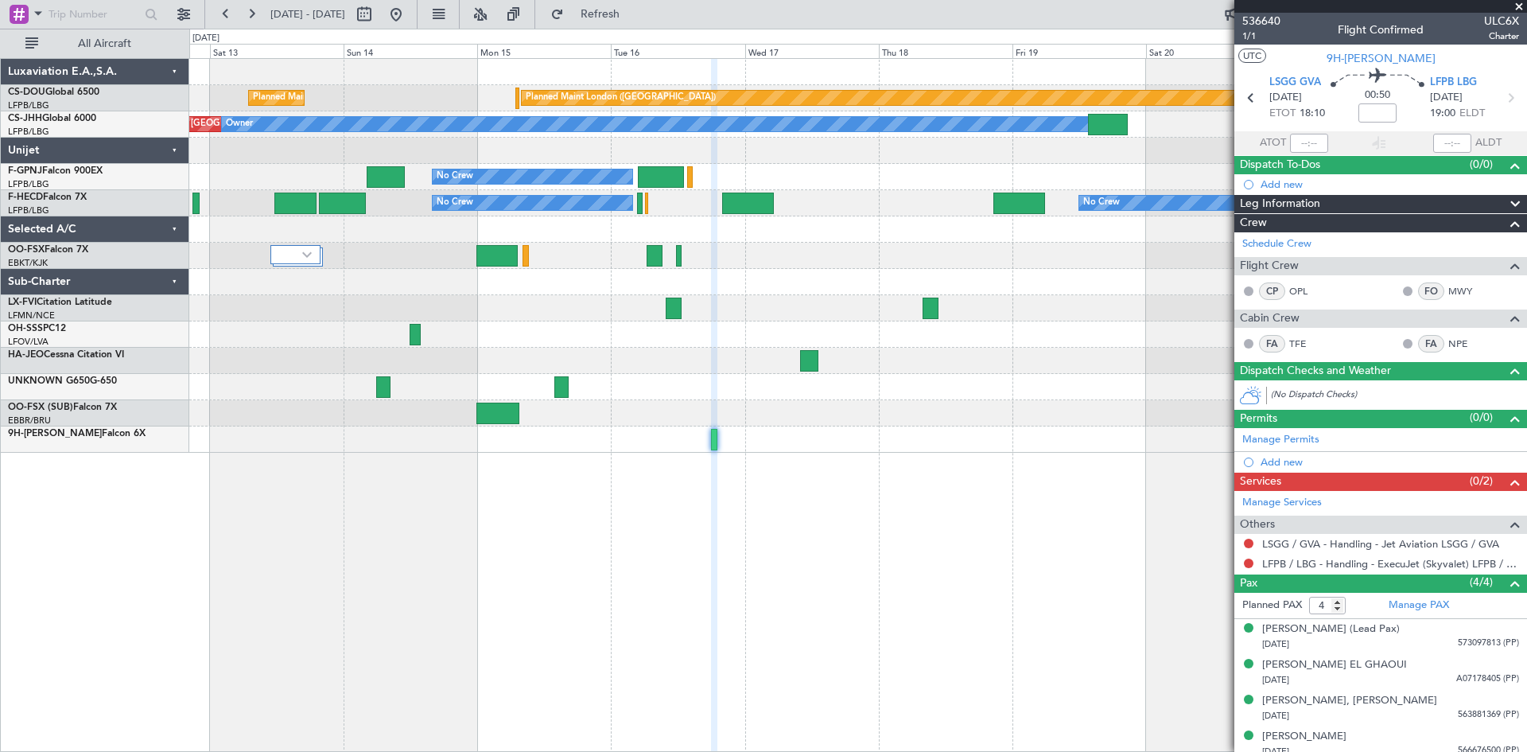
click at [1001, 488] on div "Planned Maint London ([GEOGRAPHIC_DATA]) Planned Maint [GEOGRAPHIC_DATA] ([GEOG…" at bounding box center [858, 404] width 1338 height 693
